Goal: Check status: Check status

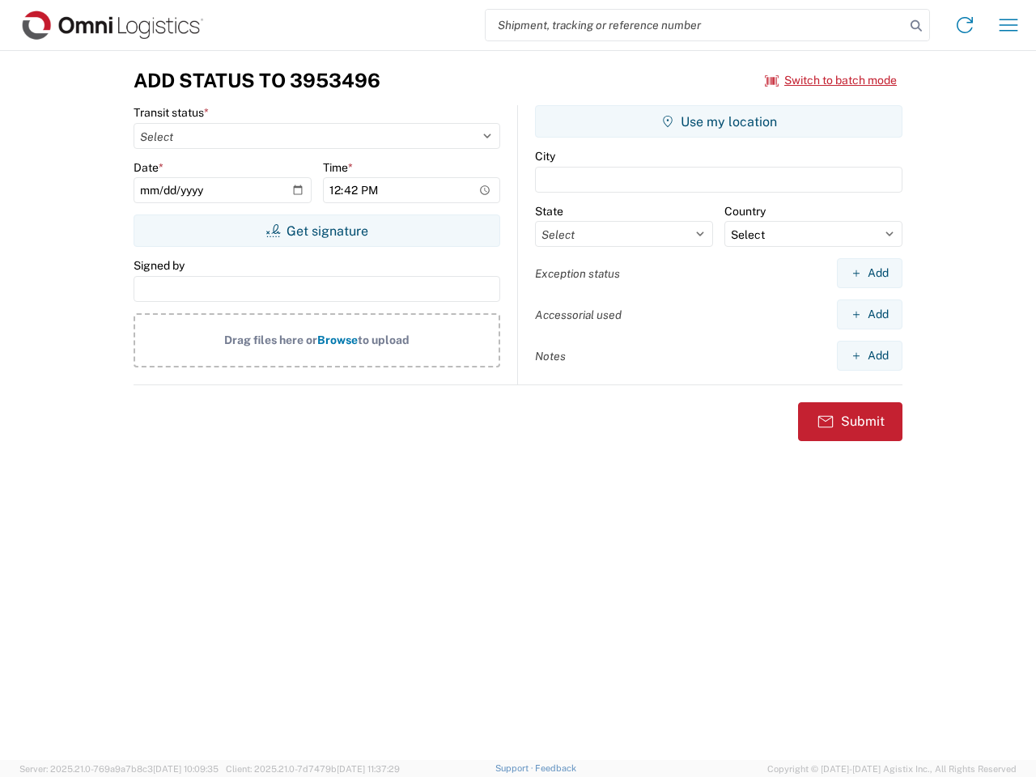
click at [695, 25] on input "search" at bounding box center [695, 25] width 419 height 31
click at [916, 26] on icon at bounding box center [916, 26] width 23 height 23
click at [965, 25] on icon at bounding box center [965, 25] width 26 height 26
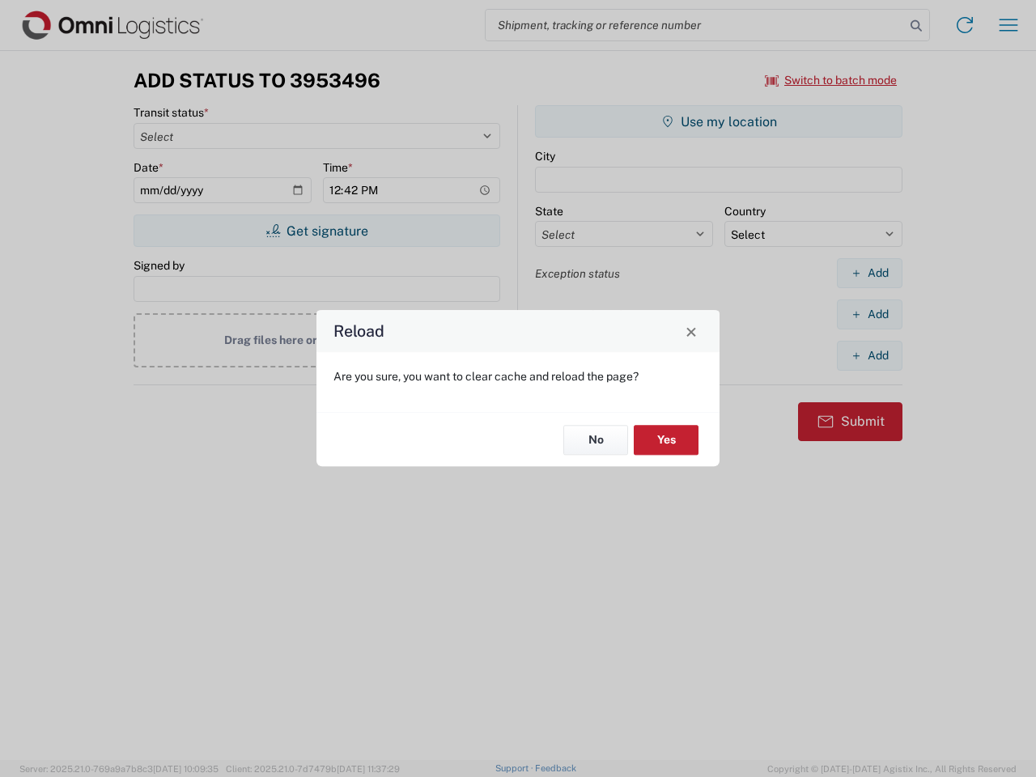
click at [1008, 25] on div "Reload Are you sure, you want to clear cache and reload the page? No Yes" at bounding box center [518, 388] width 1036 height 777
click at [831, 80] on div "Reload Are you sure, you want to clear cache and reload the page? No Yes" at bounding box center [518, 388] width 1036 height 777
click at [316, 231] on div "Reload Are you sure, you want to clear cache and reload the page? No Yes" at bounding box center [518, 388] width 1036 height 777
click at [719, 121] on div "Reload Are you sure, you want to clear cache and reload the page? No Yes" at bounding box center [518, 388] width 1036 height 777
click at [869, 273] on div "Reload Are you sure, you want to clear cache and reload the page? No Yes" at bounding box center [518, 388] width 1036 height 777
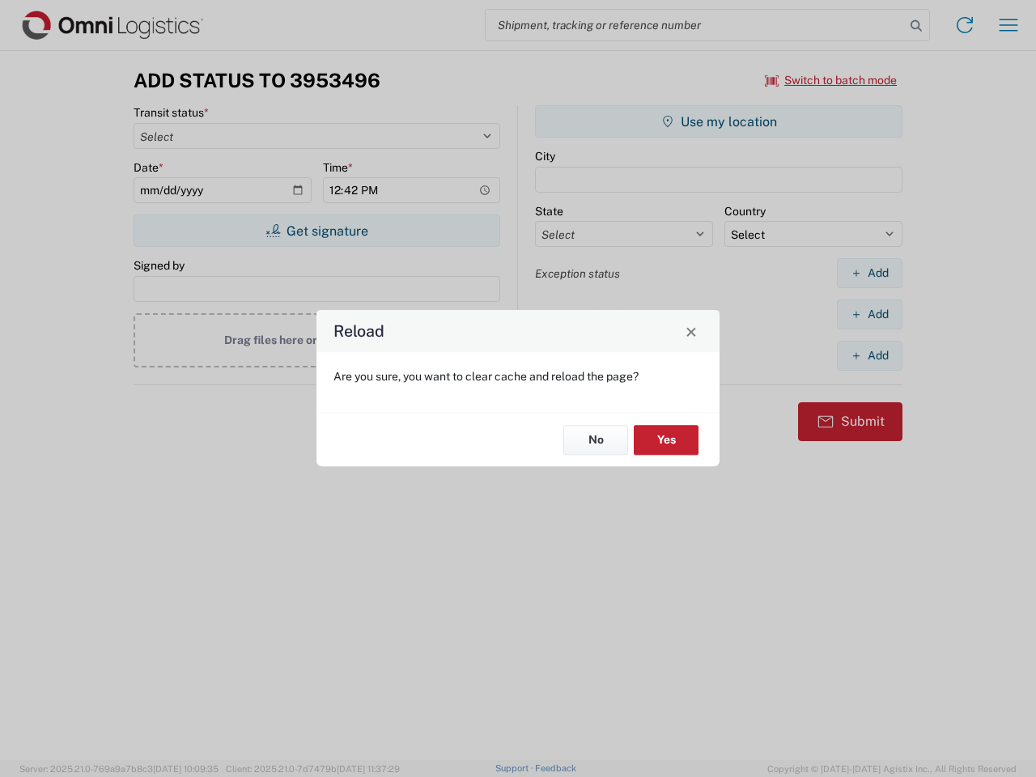
click at [869, 314] on div "Reload Are you sure, you want to clear cache and reload the page? No Yes" at bounding box center [518, 388] width 1036 height 777
click at [869, 355] on div "Reload Are you sure, you want to clear cache and reload the page? No Yes" at bounding box center [518, 388] width 1036 height 777
